Goal: Information Seeking & Learning: Learn about a topic

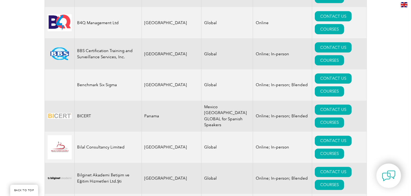
scroll to position [931, 0]
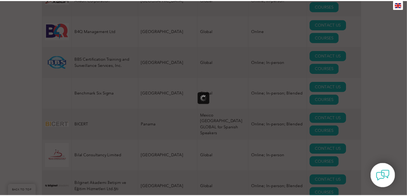
scroll to position [0, 0]
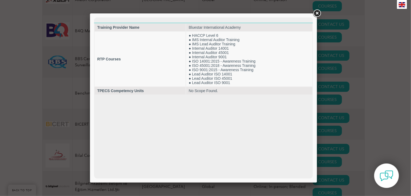
click at [316, 13] on link at bounding box center [317, 14] width 10 height 10
